Goal: Task Accomplishment & Management: Manage account settings

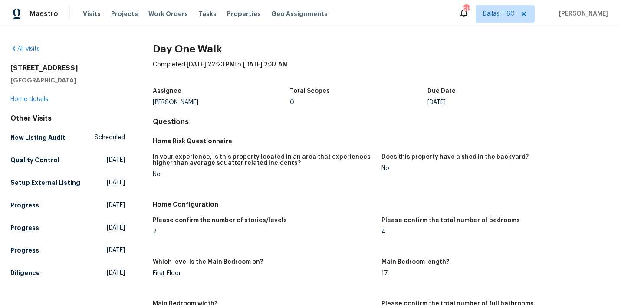
click at [43, 66] on div "Lightbox" at bounding box center [310, 152] width 621 height 305
click at [167, 12] on span "Work Orders" at bounding box center [168, 14] width 40 height 9
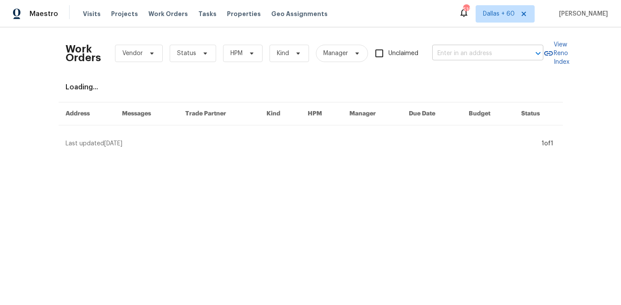
click at [489, 54] on input "text" at bounding box center [475, 53] width 87 height 13
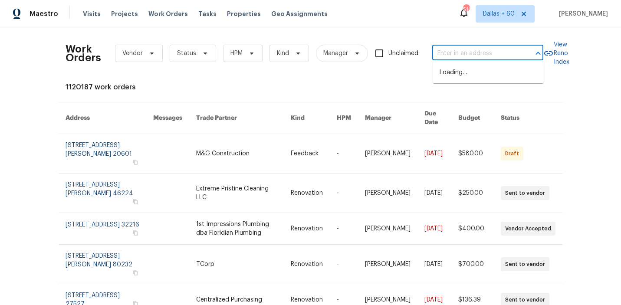
paste input "[STREET_ADDRESS]"
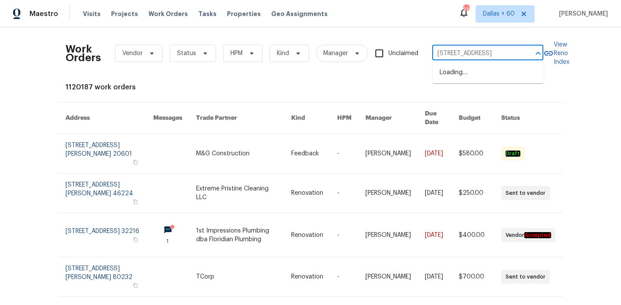
scroll to position [0, 30]
type input "[STREET_ADDRESS]"
click at [468, 74] on li "[STREET_ADDRESS]" at bounding box center [488, 73] width 111 height 14
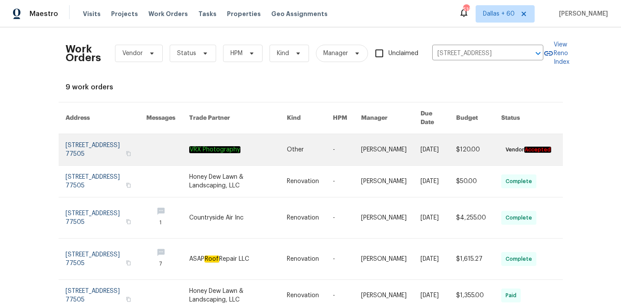
click at [229, 144] on link at bounding box center [238, 149] width 98 height 31
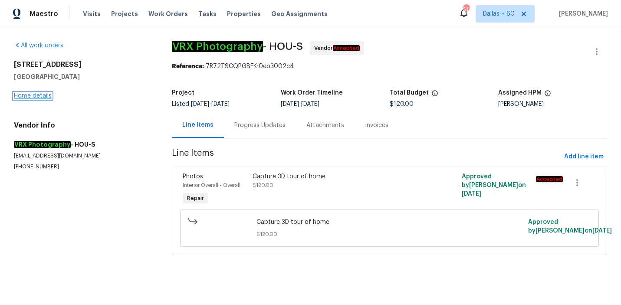
click at [21, 96] on link "Home details" at bounding box center [33, 96] width 38 height 6
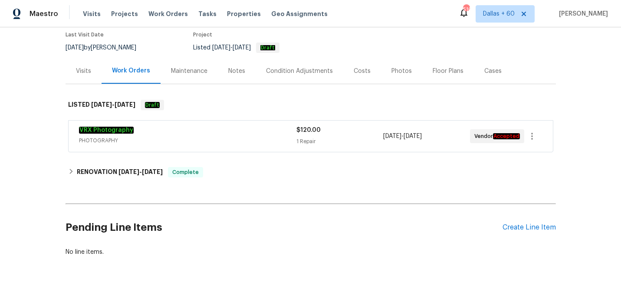
click at [220, 133] on div "VRX Photography" at bounding box center [188, 131] width 218 height 10
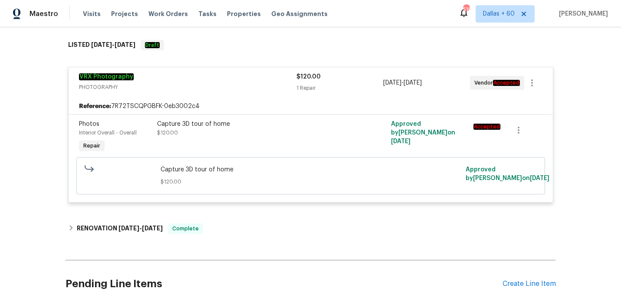
scroll to position [200, 0]
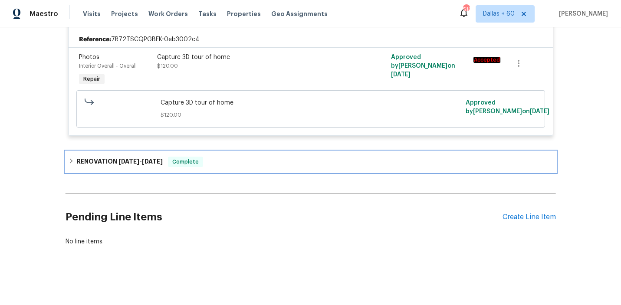
click at [221, 162] on div "RENOVATION [DATE] - [DATE] Complete" at bounding box center [310, 162] width 485 height 10
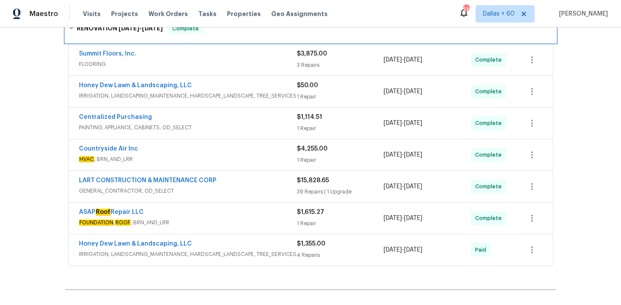
scroll to position [433, 0]
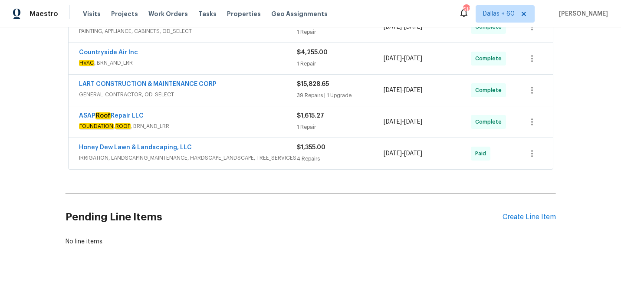
click at [335, 155] on div "4 Repairs" at bounding box center [340, 159] width 87 height 9
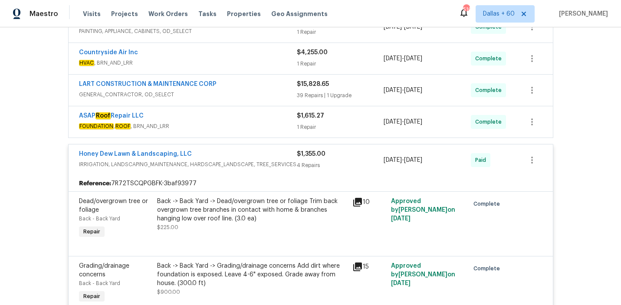
click at [249, 125] on span "FOUNDATION , ROOF , BRN_AND_LRR" at bounding box center [188, 126] width 218 height 9
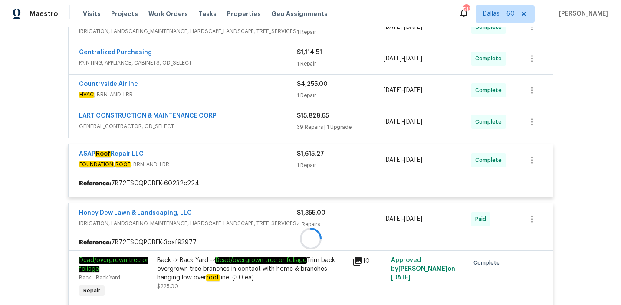
scroll to position [384, 0]
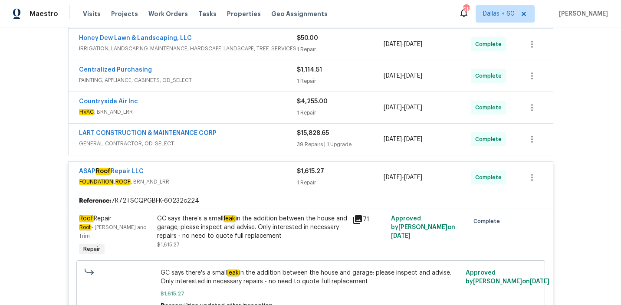
click at [256, 142] on span "GENERAL_CONTRACTOR, OD_SELECT" at bounding box center [188, 143] width 218 height 9
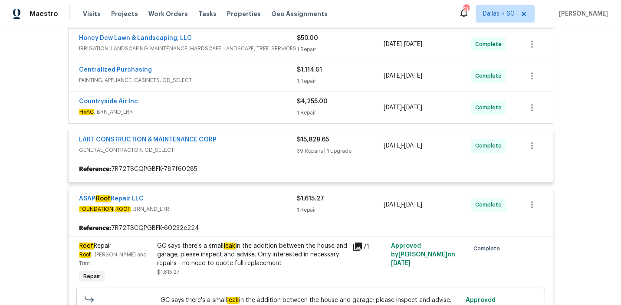
scroll to position [345, 0]
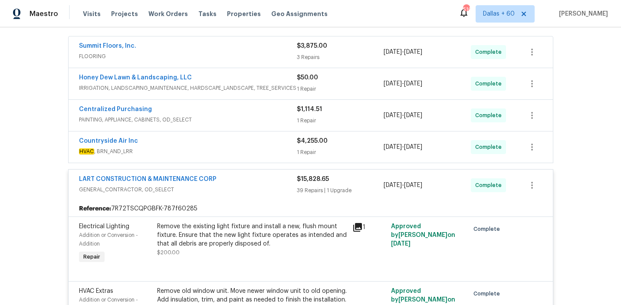
click at [248, 145] on div "Countryside Air Inc" at bounding box center [188, 142] width 218 height 10
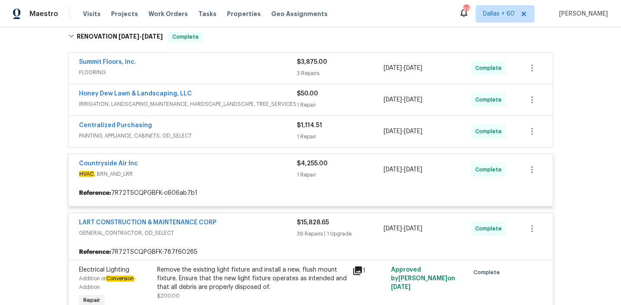
scroll to position [289, 0]
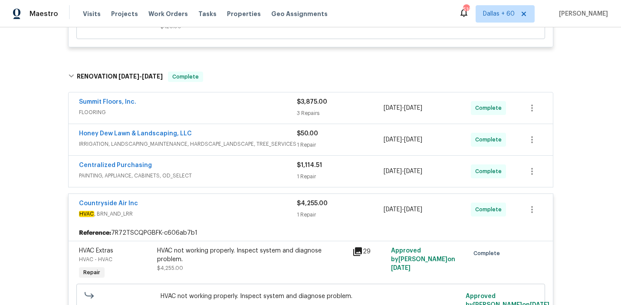
click at [229, 173] on span "PAINTING, APPLIANCE, CABINETS, OD_SELECT" at bounding box center [188, 175] width 218 height 9
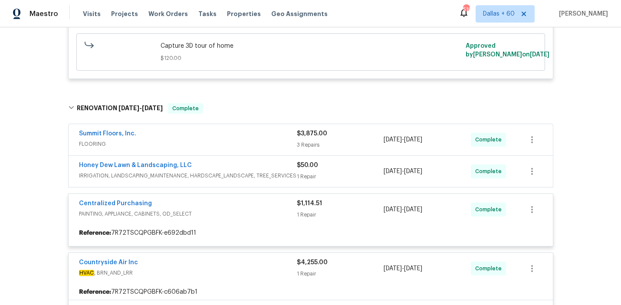
scroll to position [255, 0]
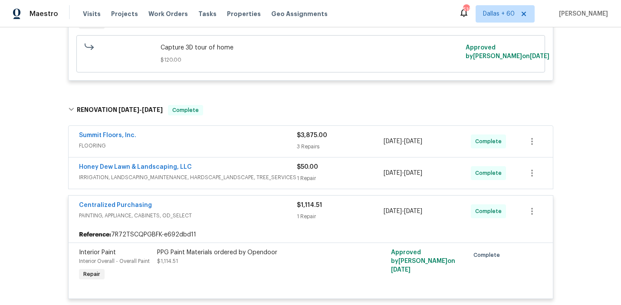
click at [252, 167] on div "Honey Dew Lawn & Landscaping, LLC" at bounding box center [188, 168] width 218 height 10
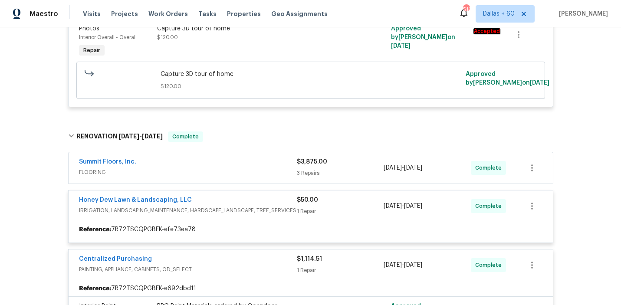
scroll to position [229, 0]
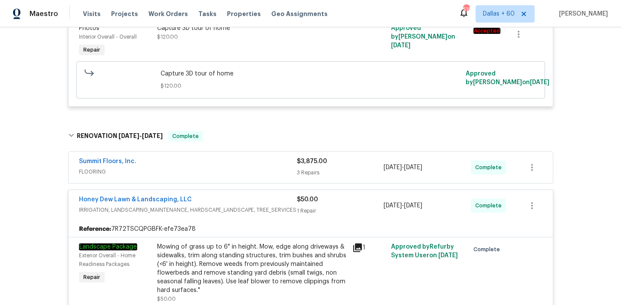
click at [252, 167] on div "Summit Floors, Inc." at bounding box center [188, 162] width 218 height 10
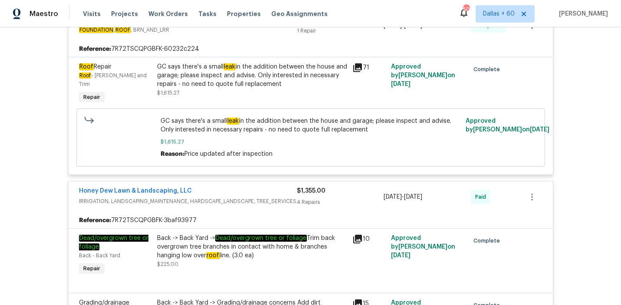
scroll to position [4413, 0]
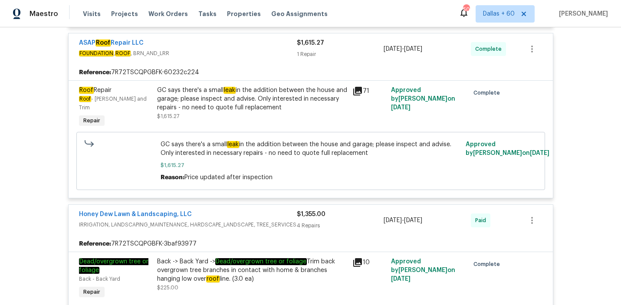
click at [296, 112] on div "GC says there's a small leak in the addition between the house and garage; plea…" at bounding box center [252, 99] width 190 height 26
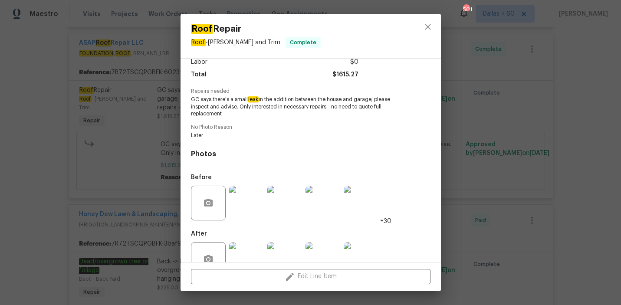
scroll to position [87, 0]
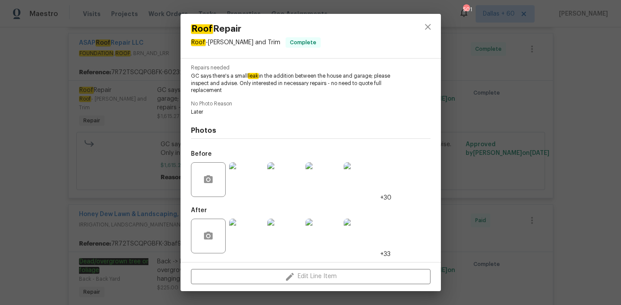
click at [521, 198] on div "Roof Repair Roof - [PERSON_NAME] and Trim Complete Vendor ASAP Roof Repair LLC …" at bounding box center [310, 152] width 621 height 305
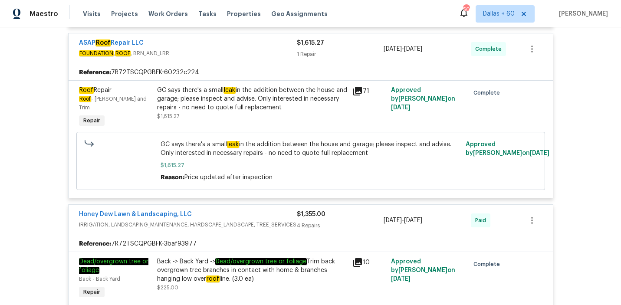
click at [266, 112] on div "GC says there's a small leak in the addition between the house and garage; plea…" at bounding box center [252, 99] width 190 height 26
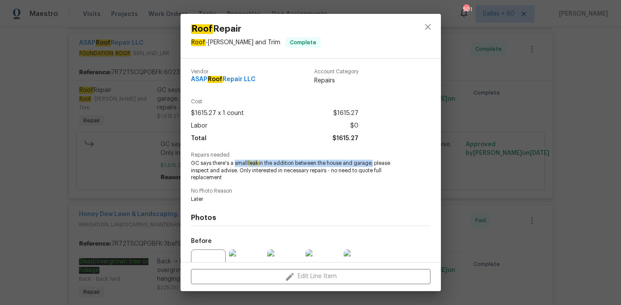
drag, startPoint x: 234, startPoint y: 162, endPoint x: 372, endPoint y: 165, distance: 139.0
click at [372, 165] on span "GC says there's a small leak in the addition between the house and garage; plea…" at bounding box center [299, 171] width 216 height 22
copy span "small leak in the addition between the house and garage"
click at [5, 156] on div "Roof Repair Roof - [PERSON_NAME] and Trim Complete Vendor ASAP Roof Repair LLC …" at bounding box center [310, 152] width 621 height 305
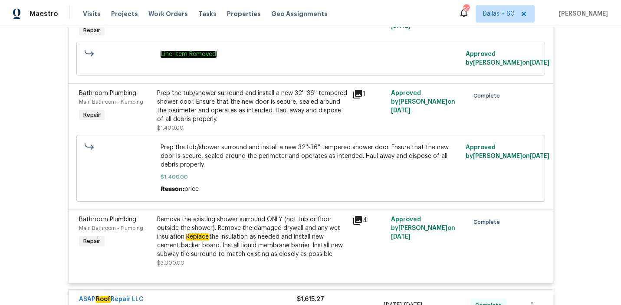
scroll to position [4150, 0]
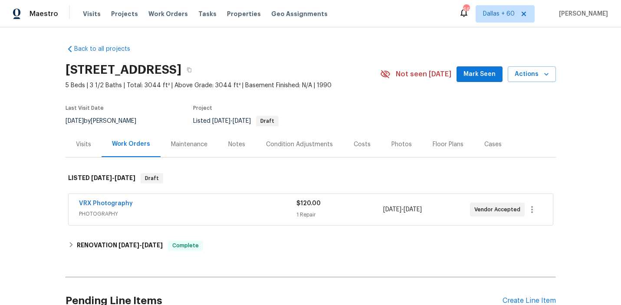
click at [89, 143] on div "Visits" at bounding box center [83, 144] width 15 height 9
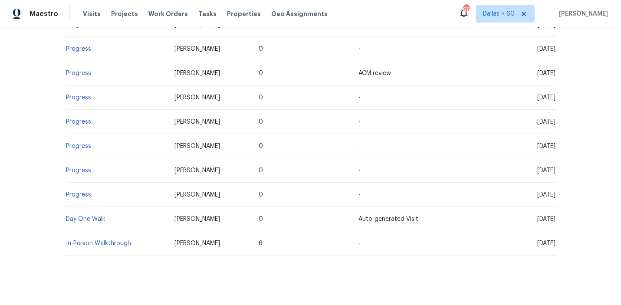
scroll to position [292, 0]
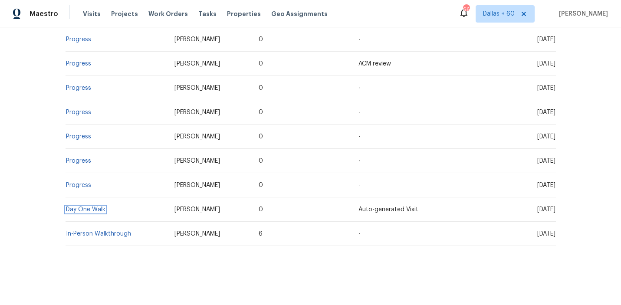
click at [79, 211] on link "Day One Walk" at bounding box center [86, 210] width 40 height 6
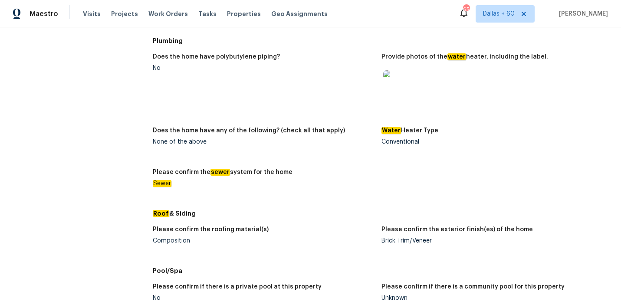
scroll to position [185, 0]
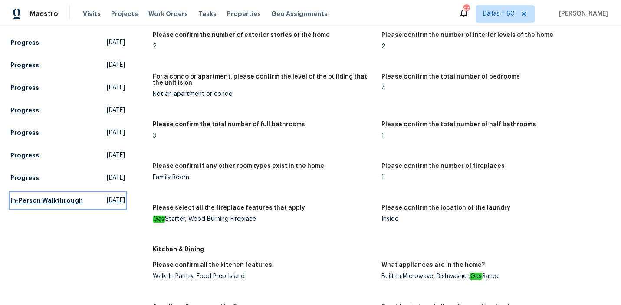
click at [33, 204] on h5 "In-Person Walkthrough" at bounding box center [46, 200] width 73 height 9
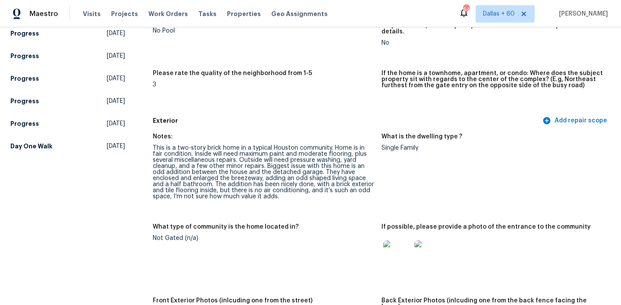
scroll to position [1935, 0]
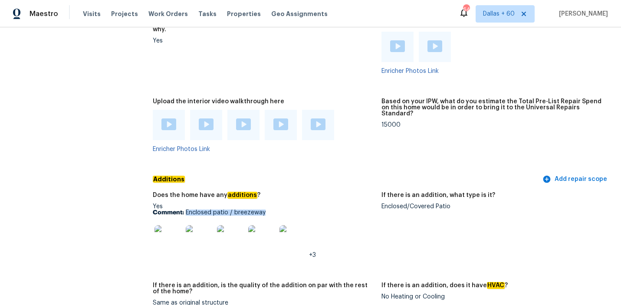
drag, startPoint x: 186, startPoint y: 201, endPoint x: 274, endPoint y: 201, distance: 88.6
click at [274, 210] on p "Comment: Enclosed patio / breezeway" at bounding box center [264, 213] width 222 height 6
copy p "Enclosed patio / breezeway"
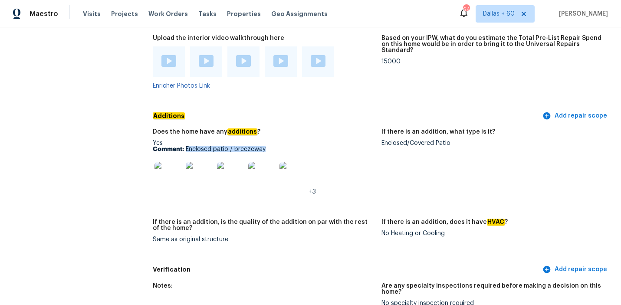
scroll to position [1998, 0]
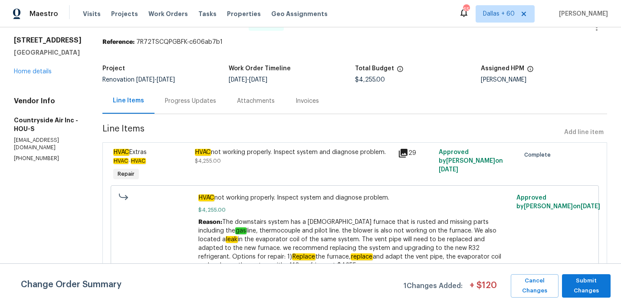
scroll to position [30, 0]
